Goal: Navigation & Orientation: Find specific page/section

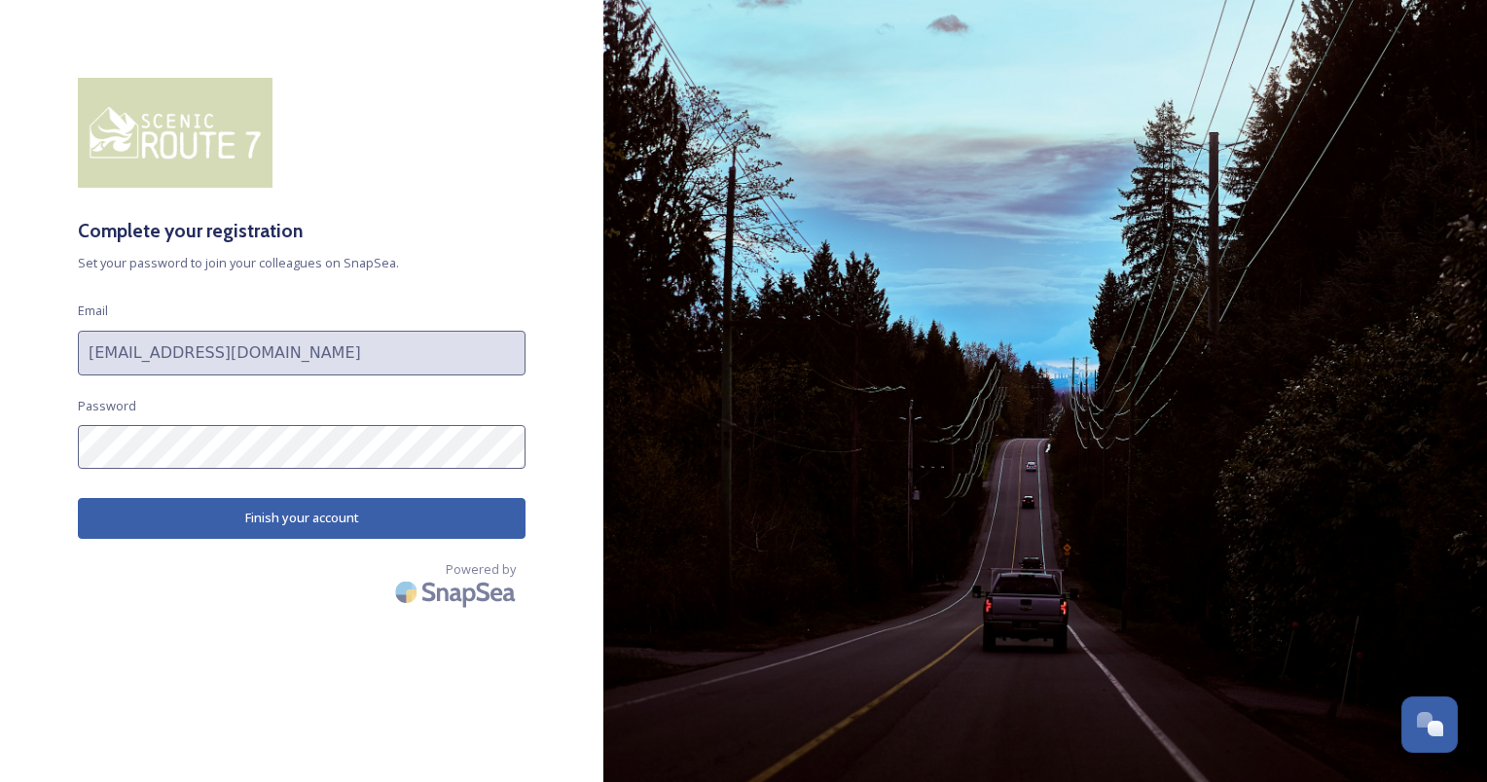
click at [320, 526] on button "Finish your account" at bounding box center [302, 518] width 448 height 40
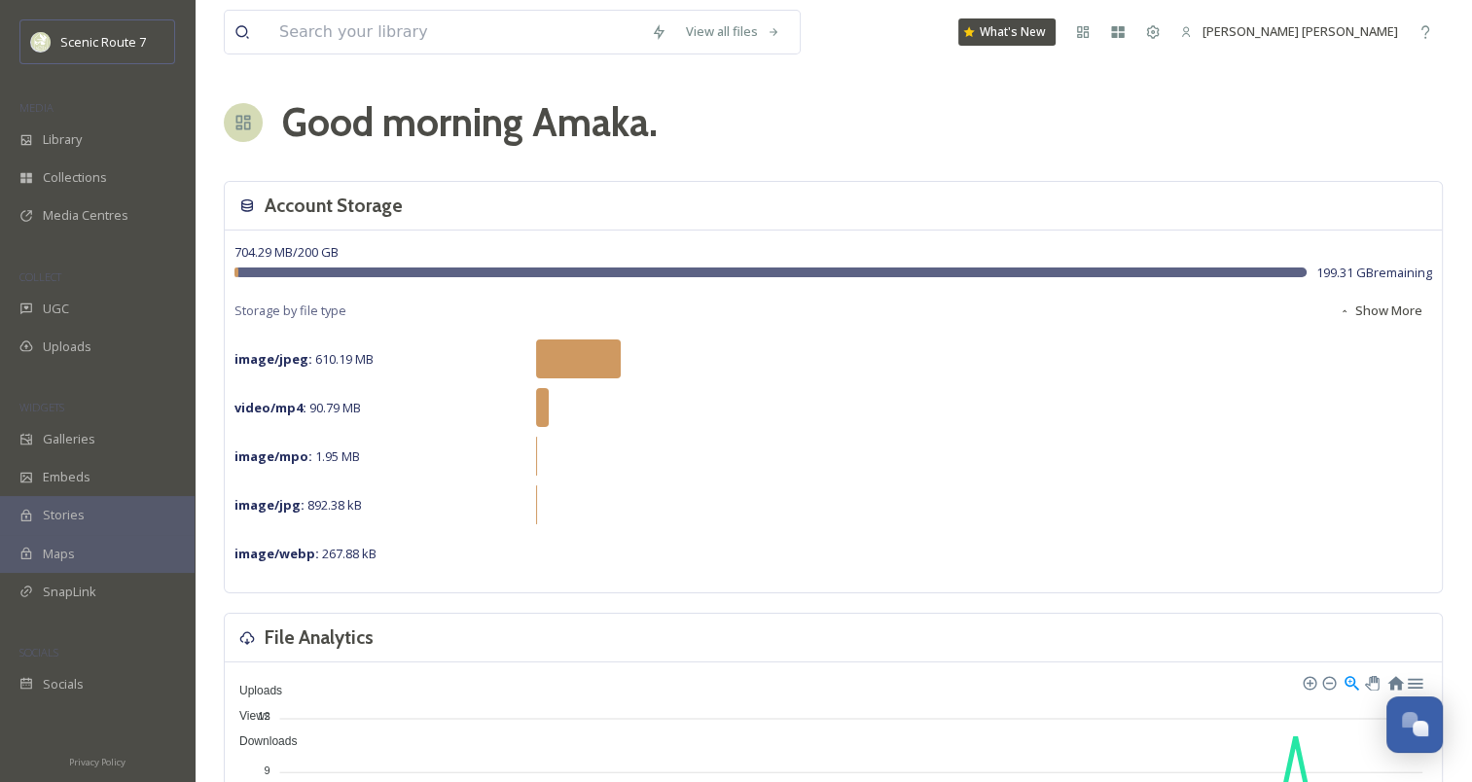
click at [64, 509] on span "Stories" at bounding box center [64, 515] width 42 height 18
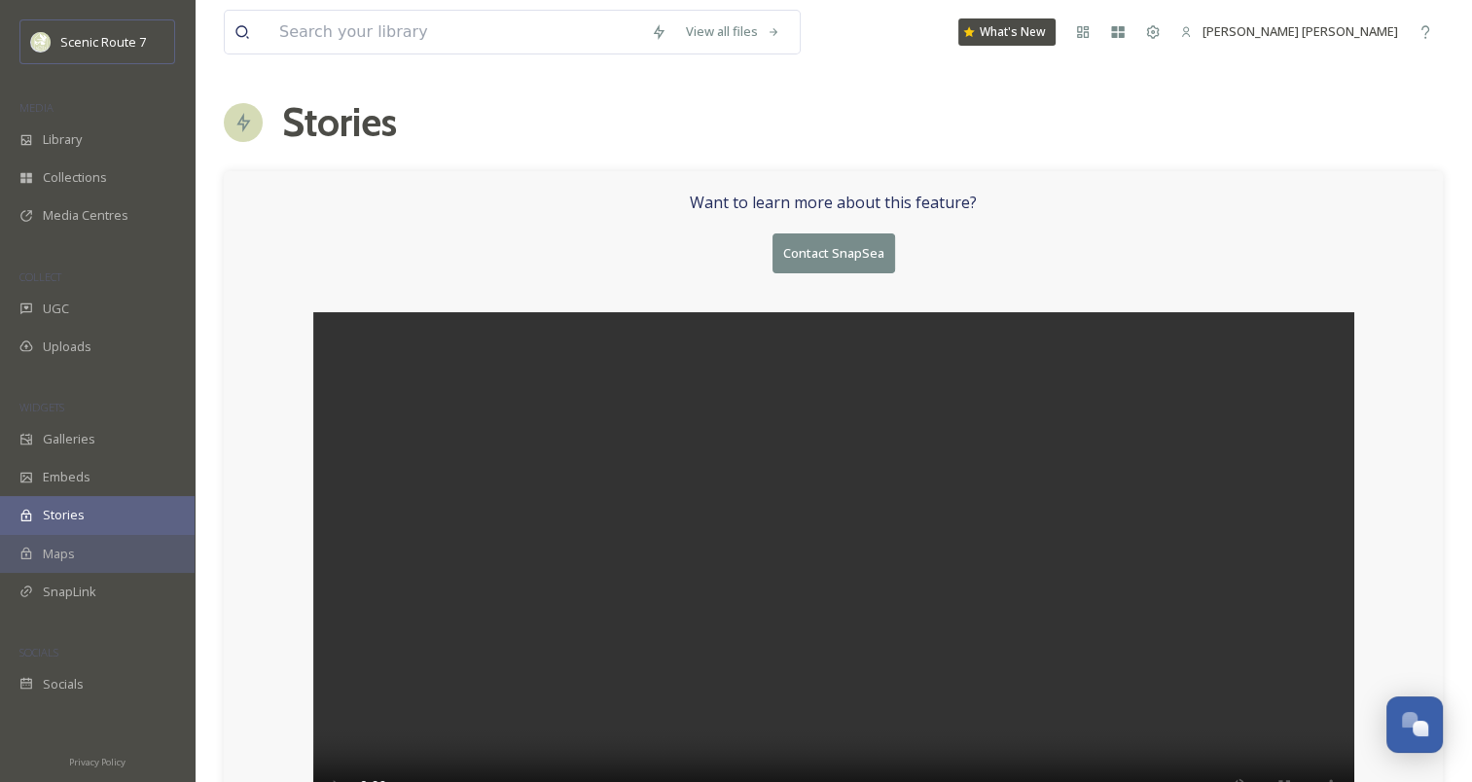
click at [412, 183] on div "Want to learn more about this feature? Contact SnapSea" at bounding box center [833, 511] width 1219 height 681
click at [92, 552] on div "Maps" at bounding box center [97, 554] width 195 height 38
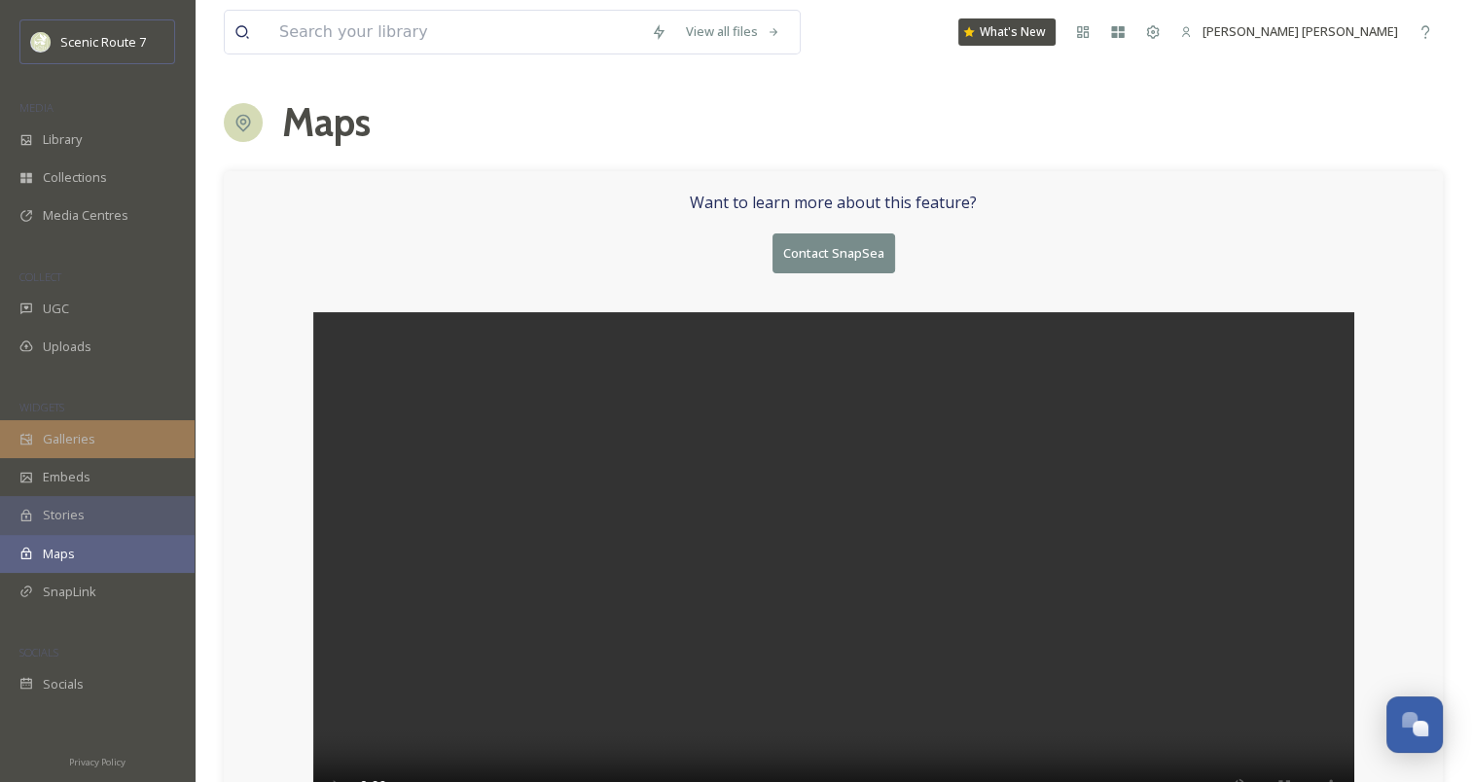
click at [54, 435] on span "Galleries" at bounding box center [69, 439] width 53 height 18
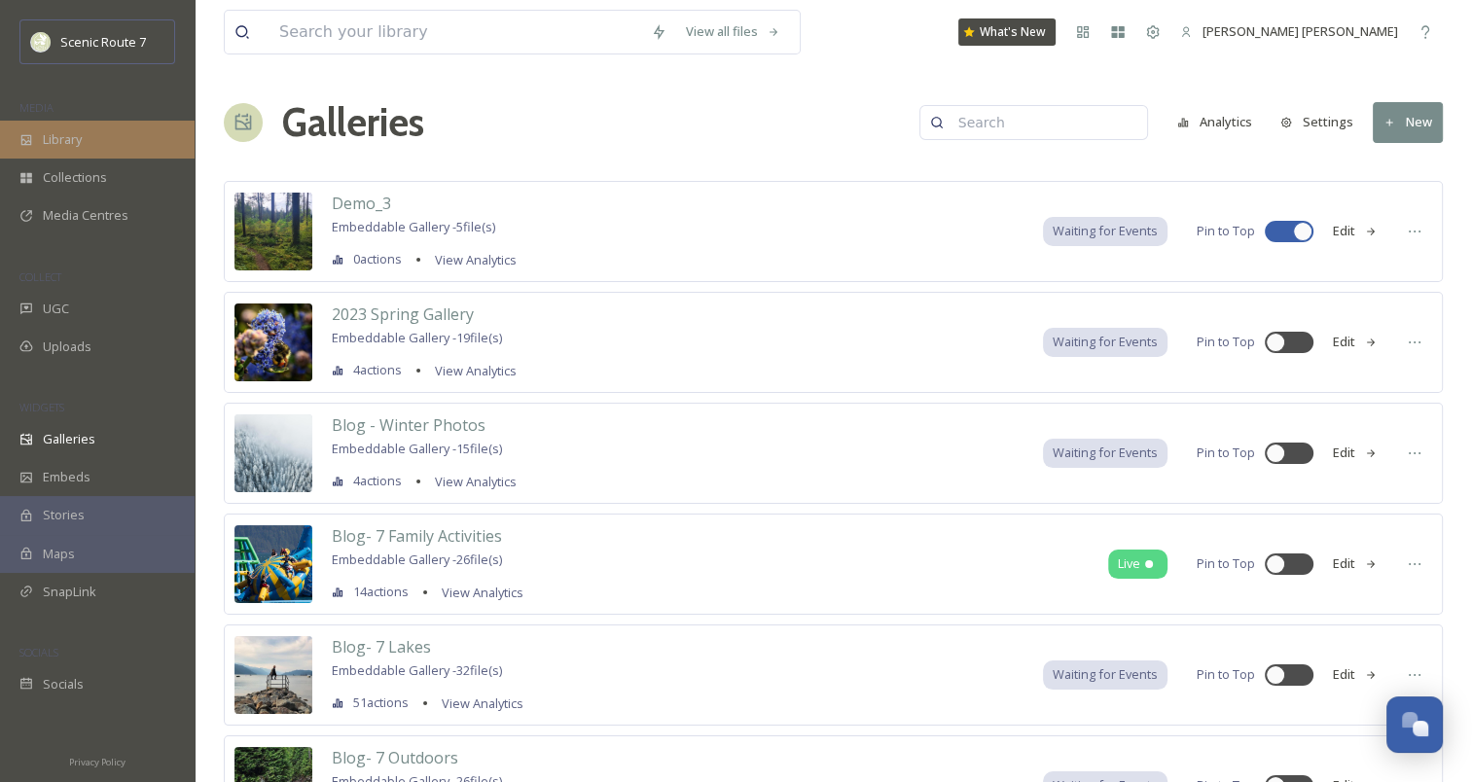
click at [51, 150] on div "Library" at bounding box center [97, 140] width 195 height 38
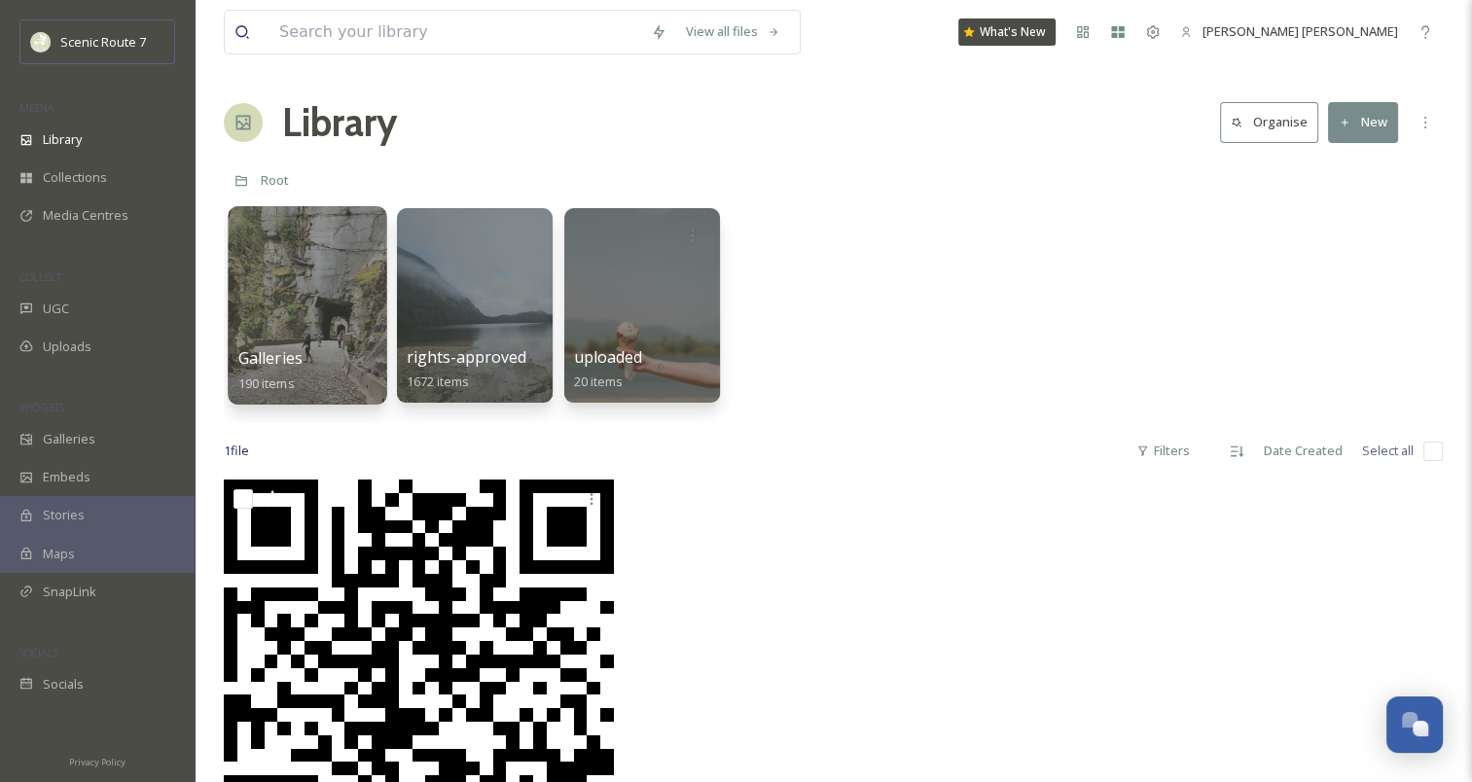
click at [334, 328] on div at bounding box center [307, 305] width 159 height 198
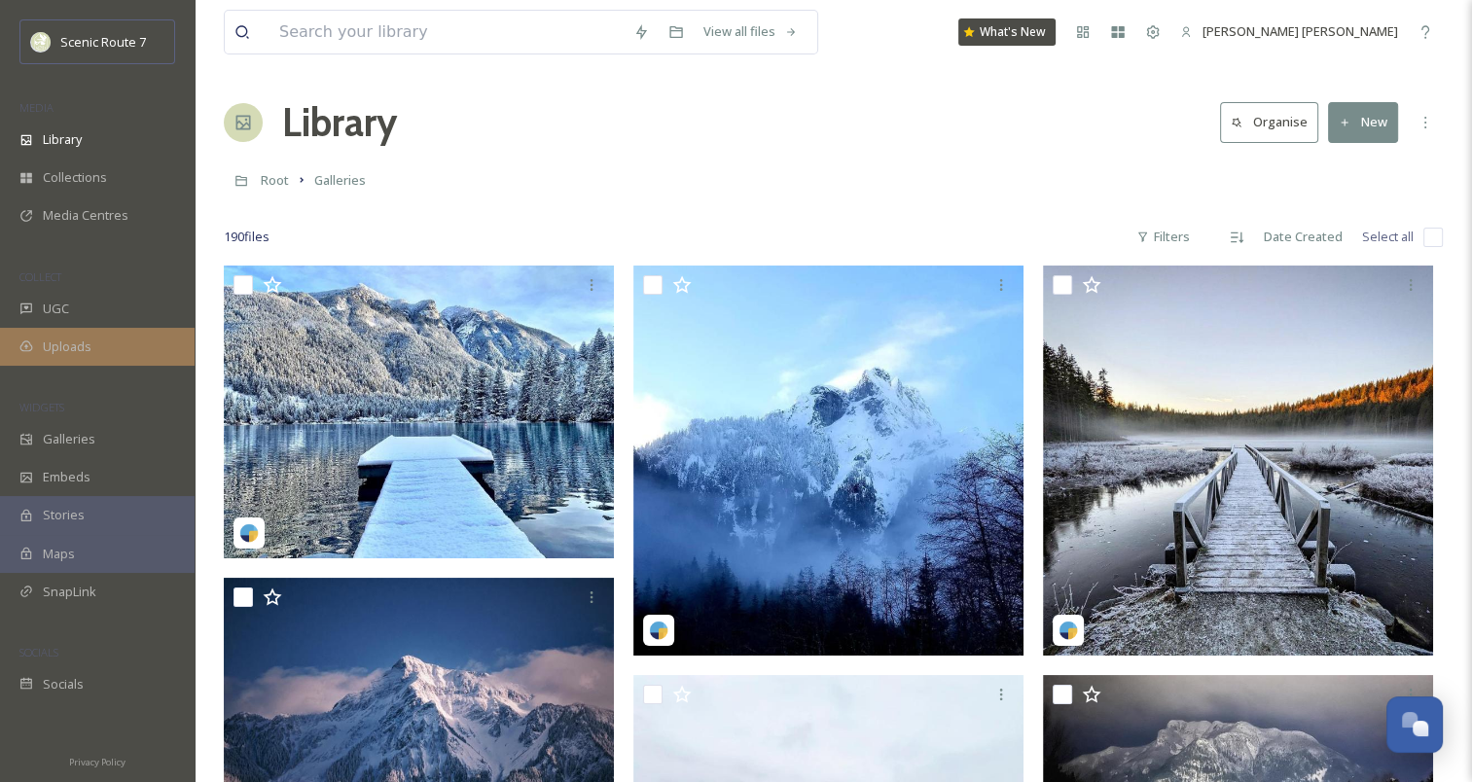
click at [113, 342] on div "Uploads" at bounding box center [97, 347] width 195 height 38
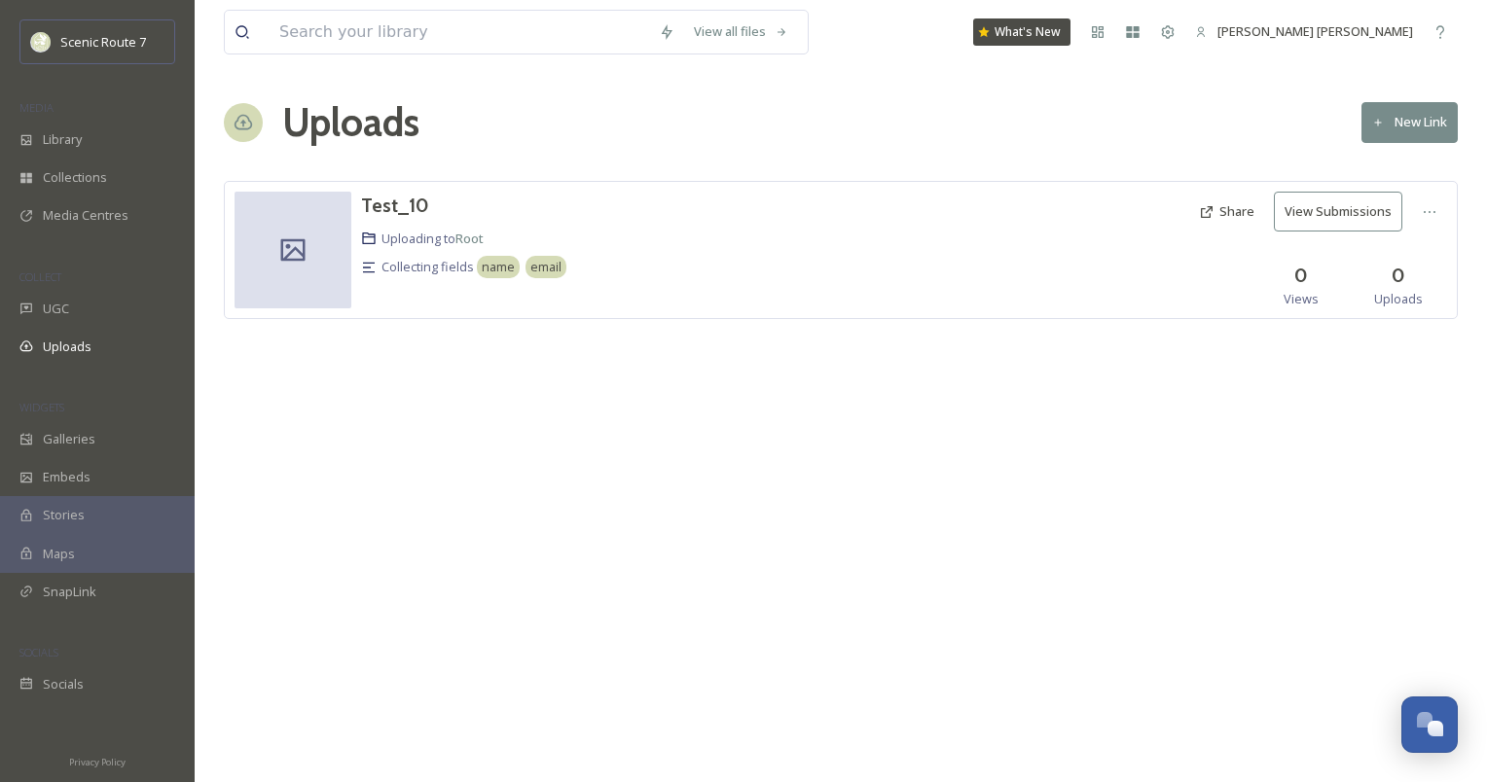
click at [1399, 128] on button "New Link" at bounding box center [1409, 122] width 96 height 40
